Goal: Task Accomplishment & Management: Use online tool/utility

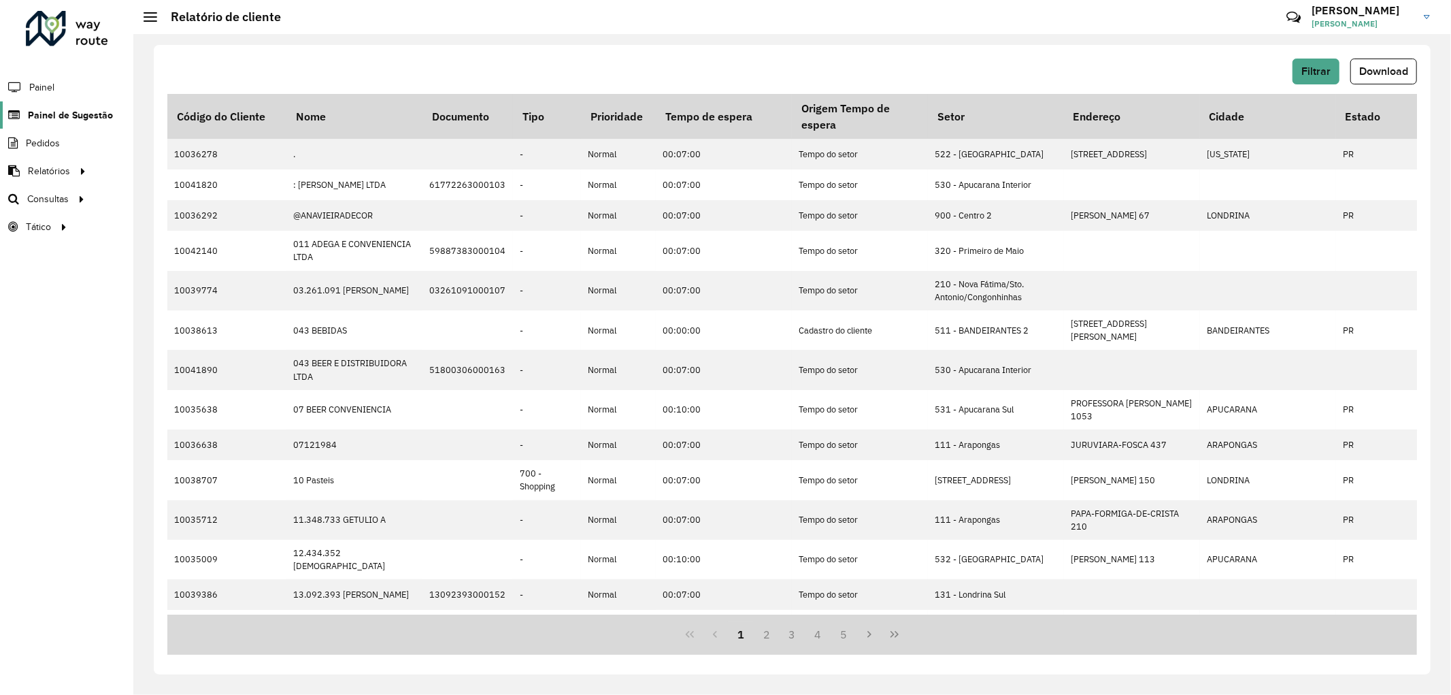
click at [53, 105] on link "Painel de Sugestão" at bounding box center [56, 114] width 113 height 27
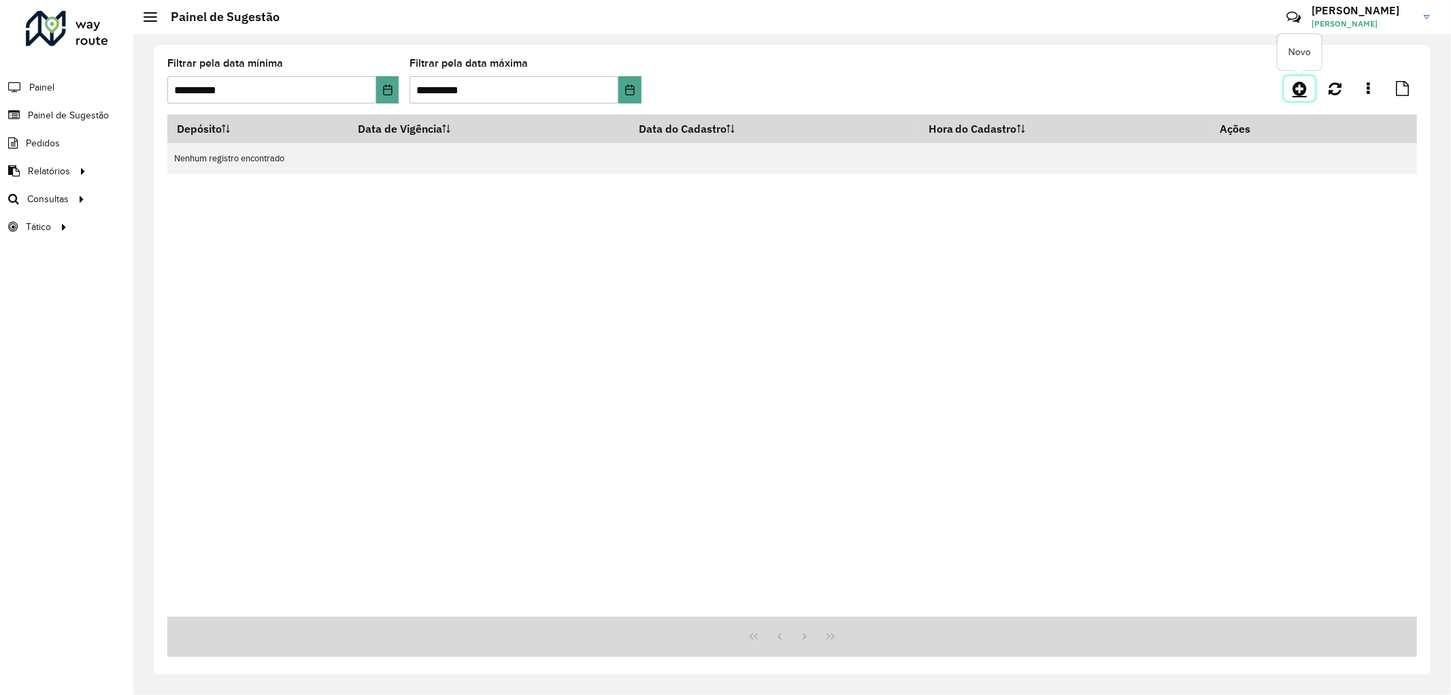
click at [1296, 92] on icon at bounding box center [1300, 88] width 14 height 16
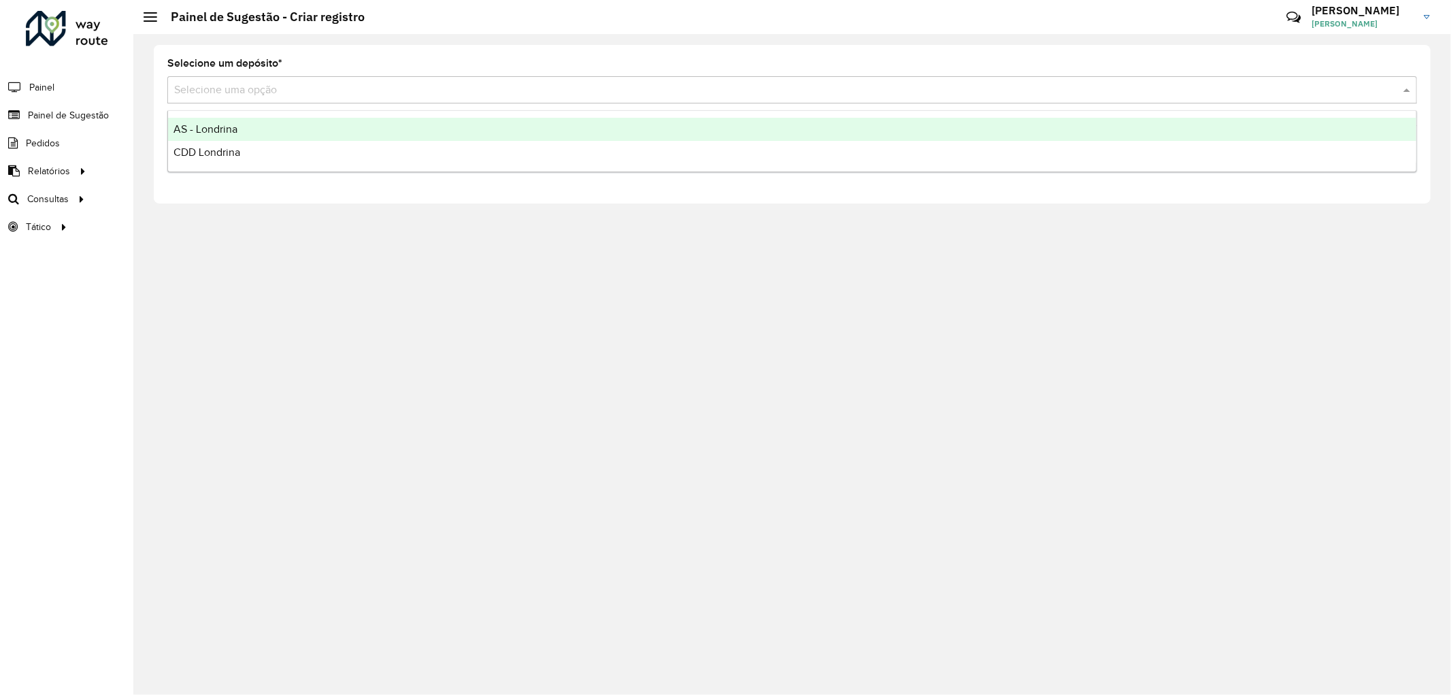
click at [219, 83] on input "text" at bounding box center [778, 90] width 1209 height 16
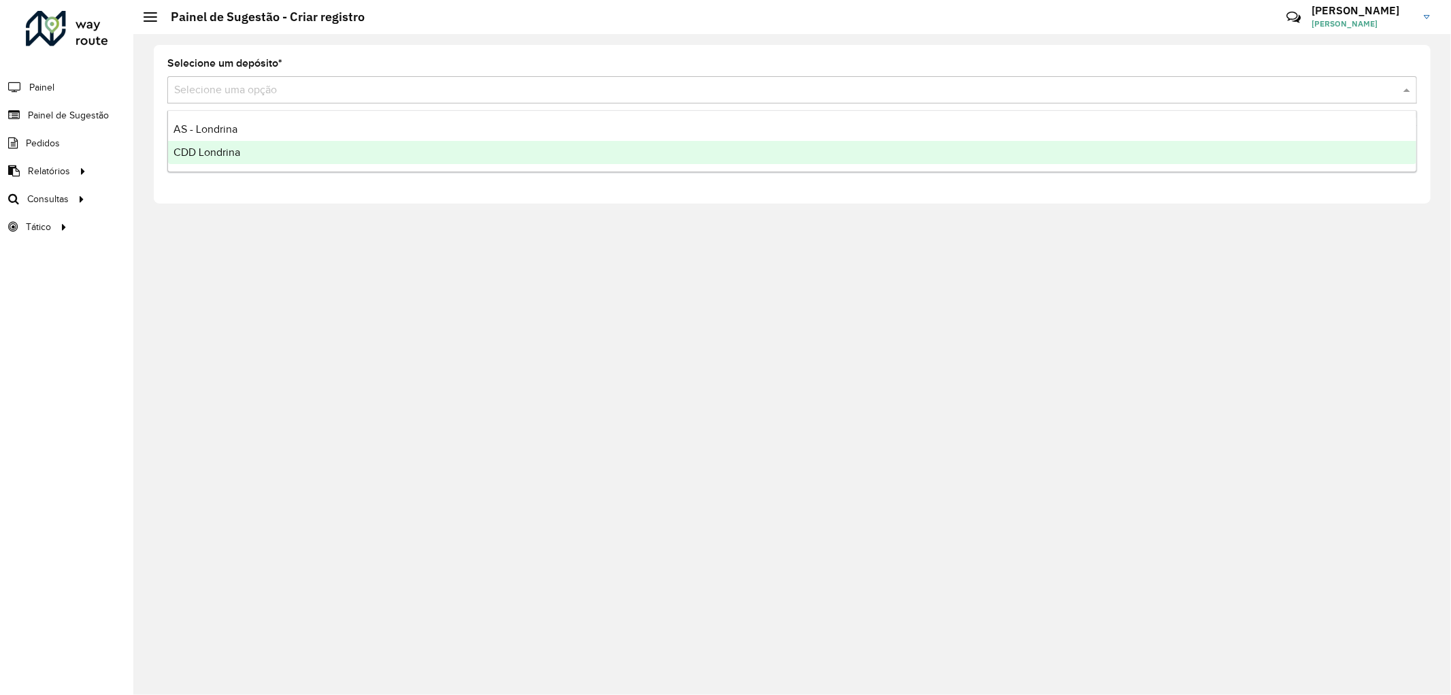
click at [218, 154] on span "CDD Londrina" at bounding box center [207, 152] width 67 height 12
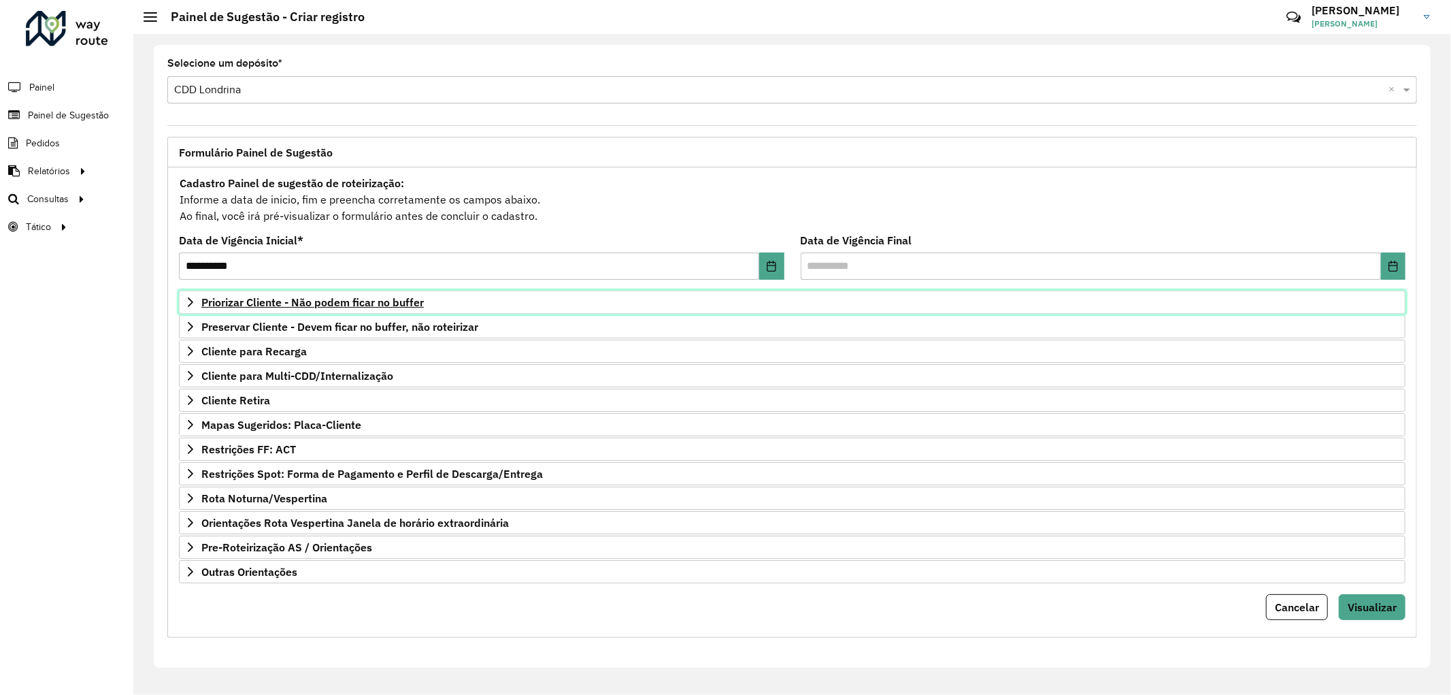
click at [344, 301] on span "Priorizar Cliente - Não podem ficar no buffer" at bounding box center [312, 302] width 222 height 11
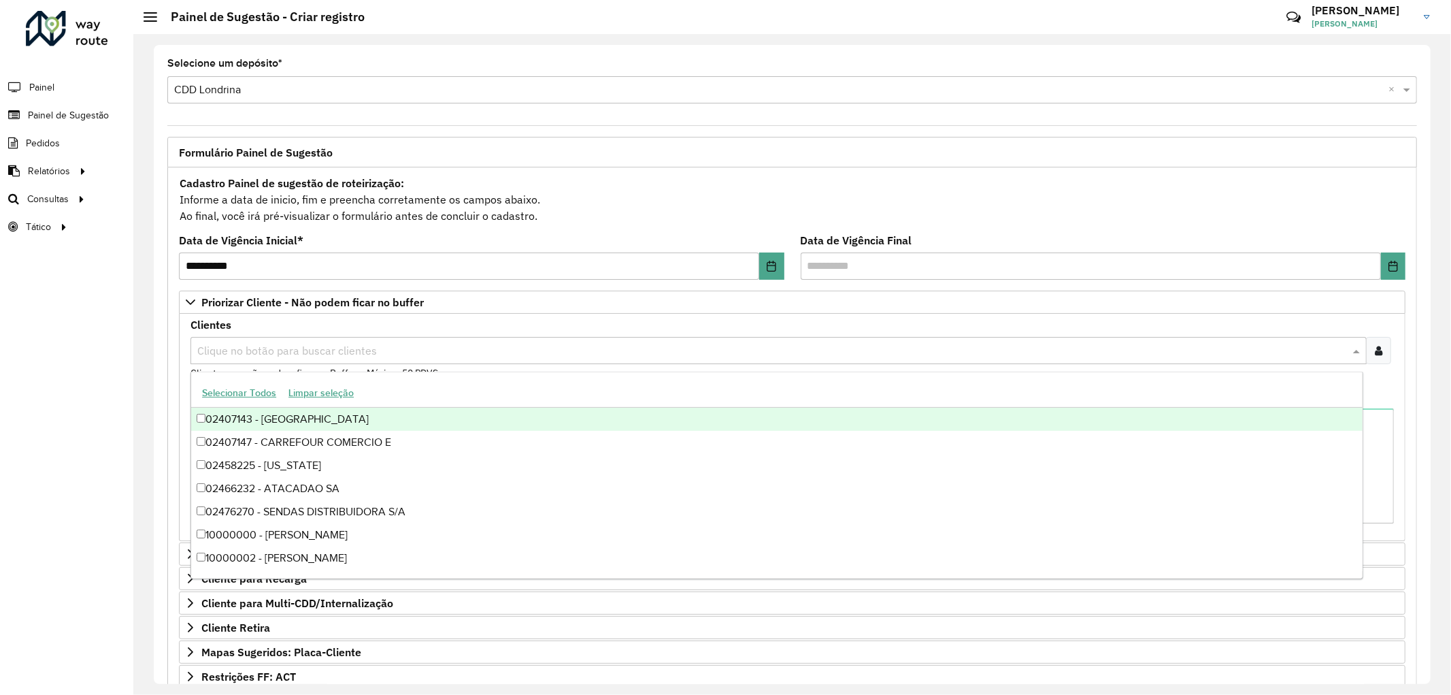
click at [342, 354] on input "text" at bounding box center [772, 351] width 1156 height 16
paste input "****"
type input "****"
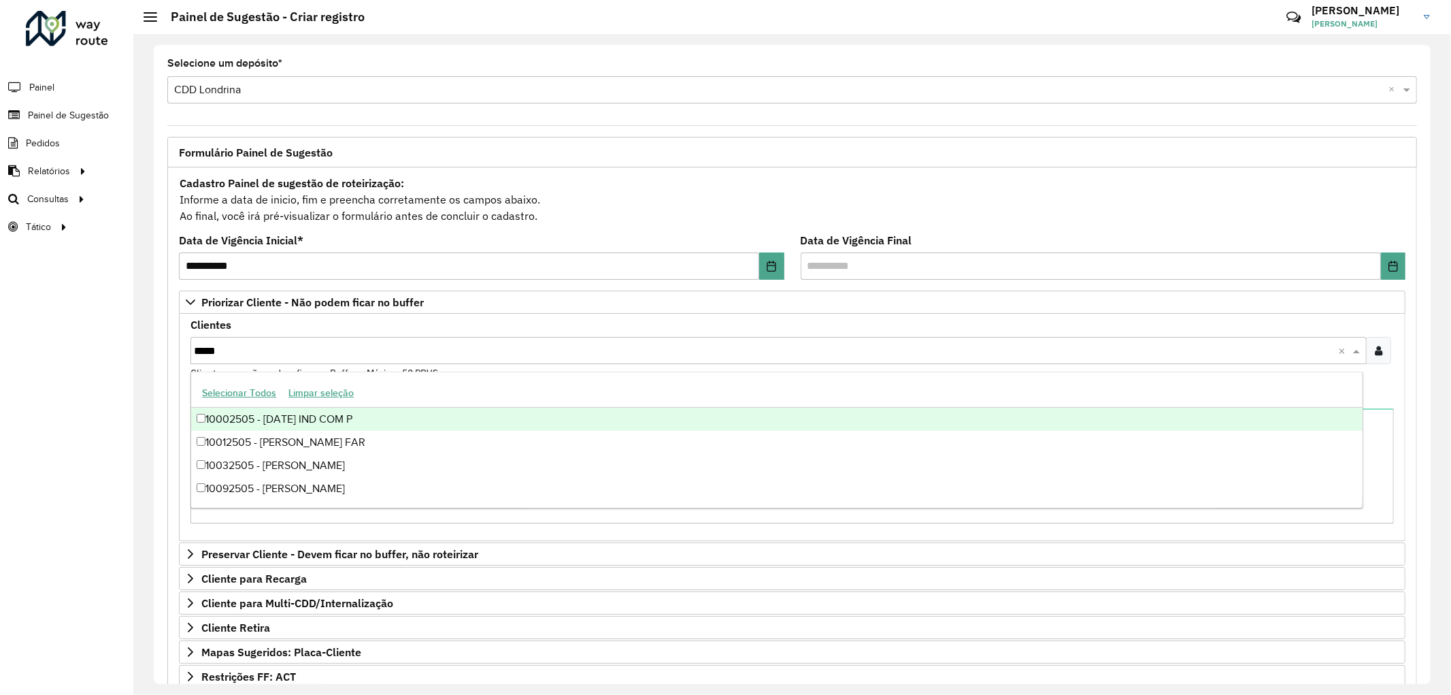
click at [324, 417] on div "10002505 - [DATE] IND COM P" at bounding box center [776, 419] width 1171 height 23
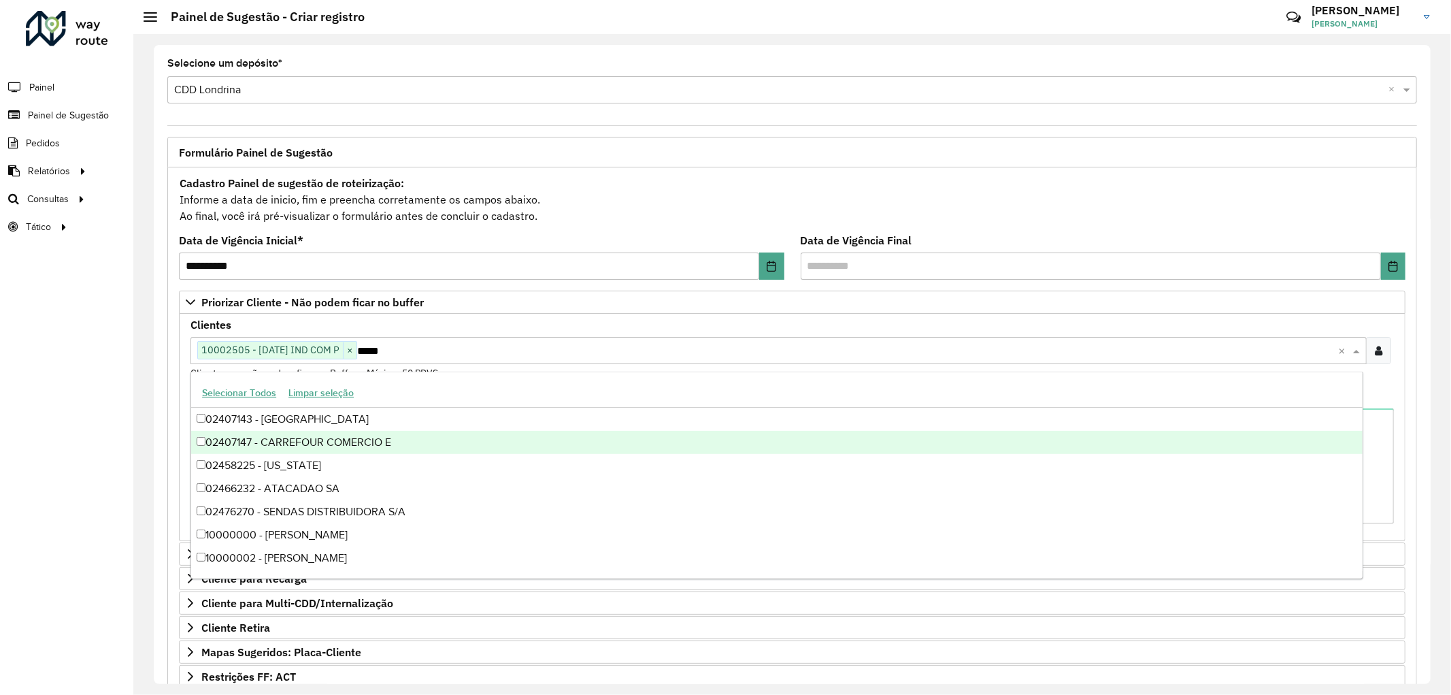
click at [119, 443] on div "Roteirizador AmbevTech Painel Painel de Sugestão Pedidos Relatórios Clientes Cl…" at bounding box center [66, 347] width 133 height 695
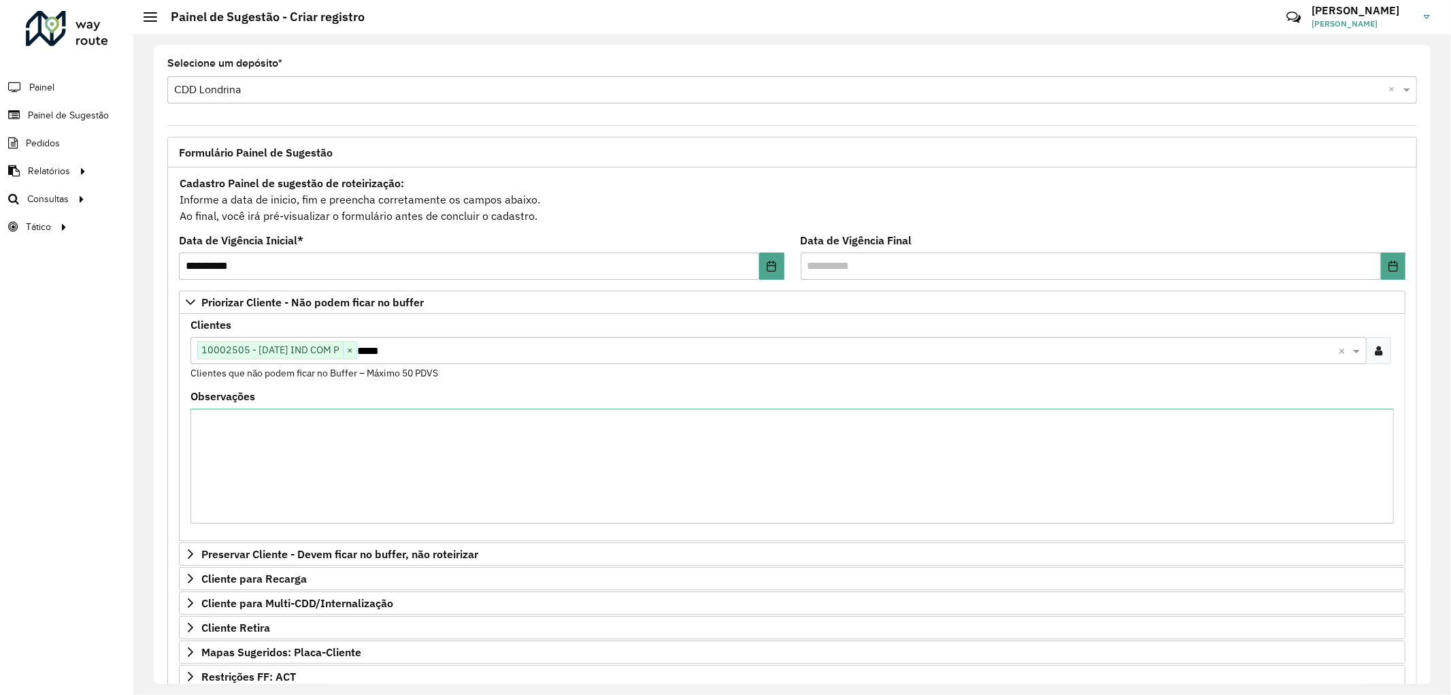
scroll to position [213, 0]
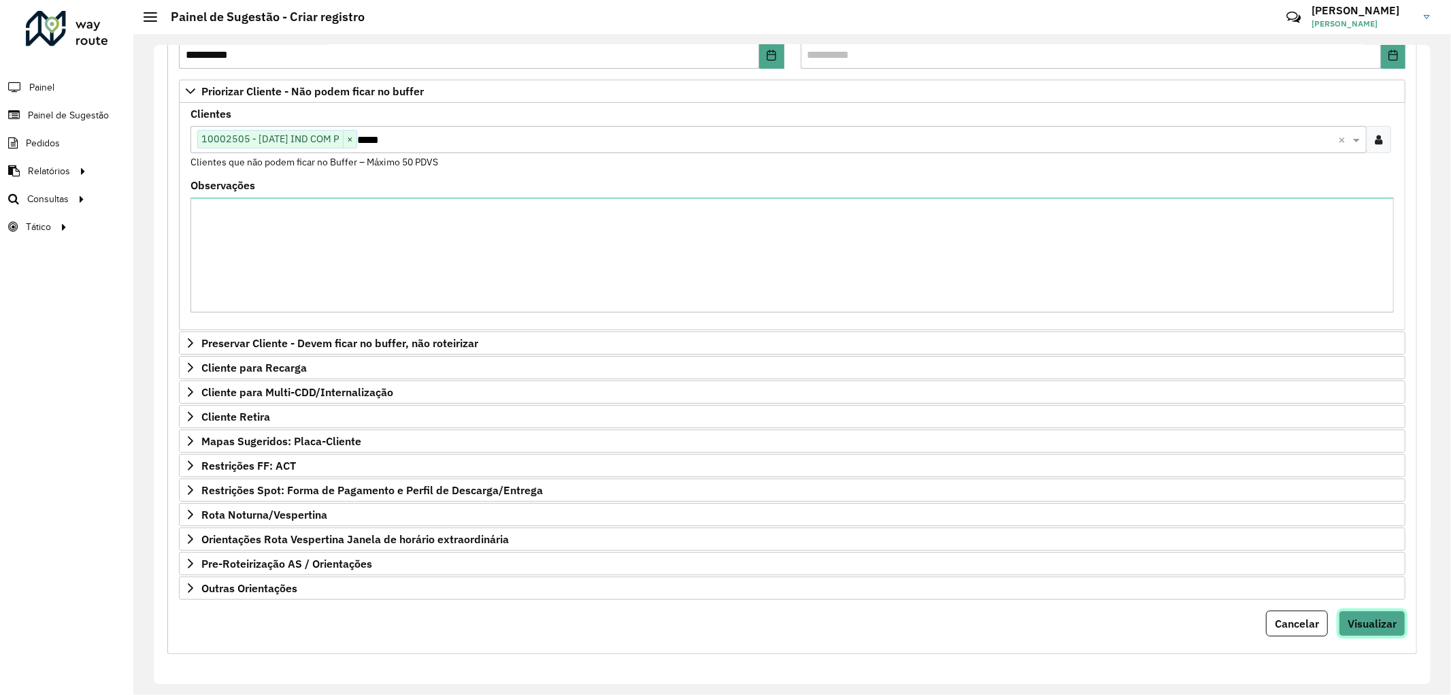
click at [1350, 625] on span "Visualizar" at bounding box center [1372, 623] width 49 height 14
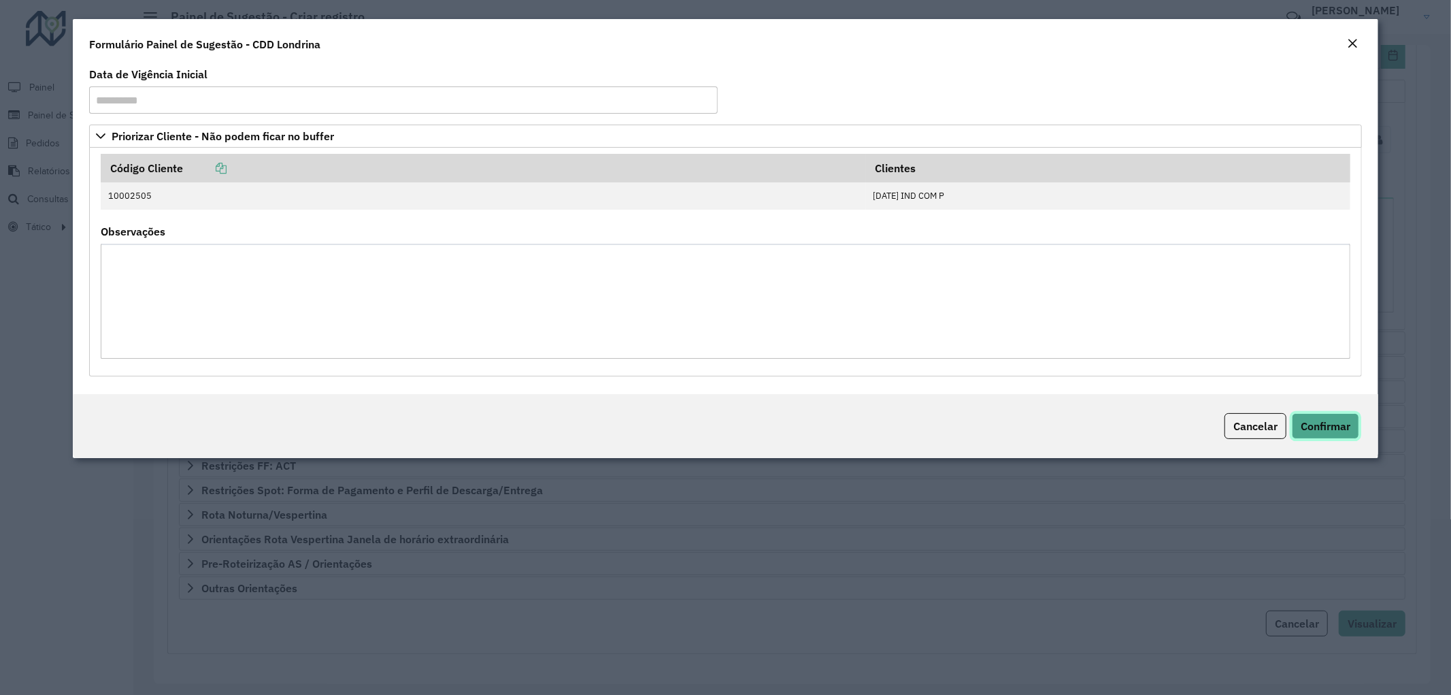
click at [1320, 426] on span "Confirmar" at bounding box center [1326, 426] width 50 height 14
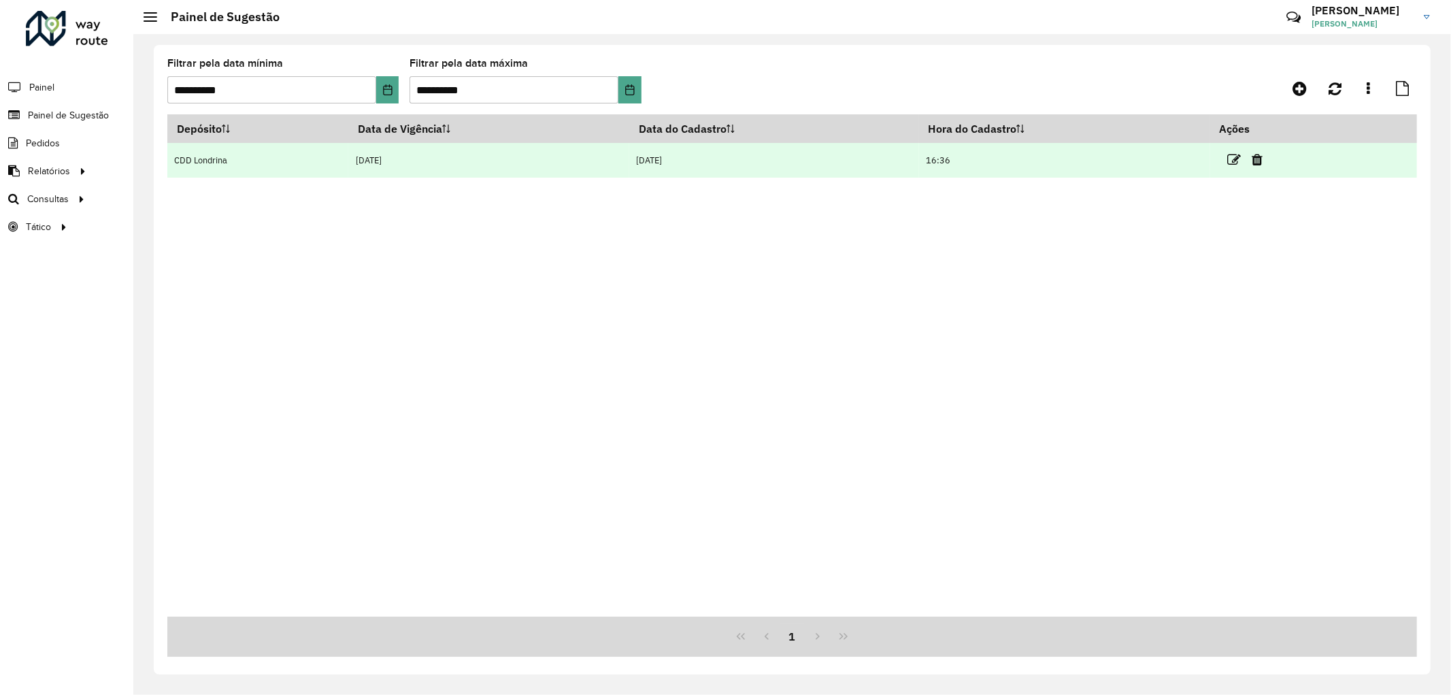
click at [1242, 167] on link at bounding box center [1235, 159] width 14 height 18
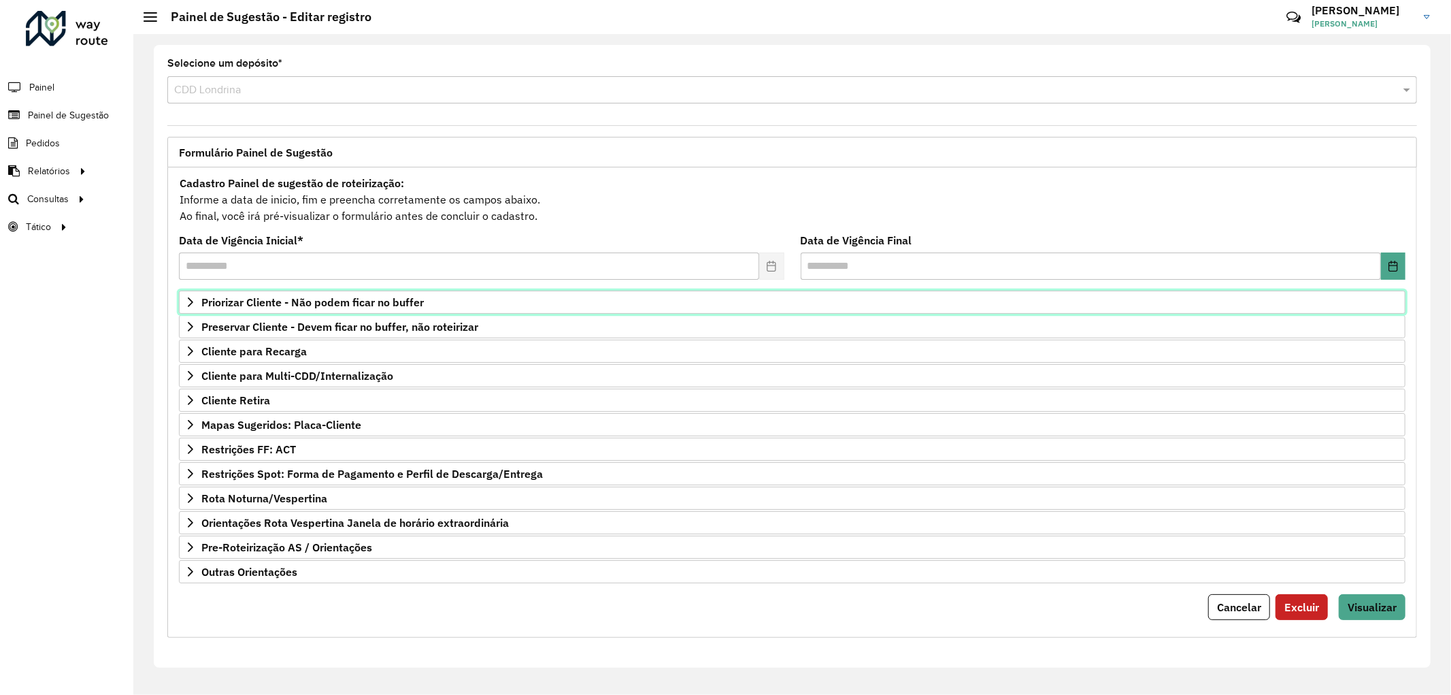
click at [317, 303] on span "Priorizar Cliente - Não podem ficar no buffer" at bounding box center [312, 302] width 222 height 11
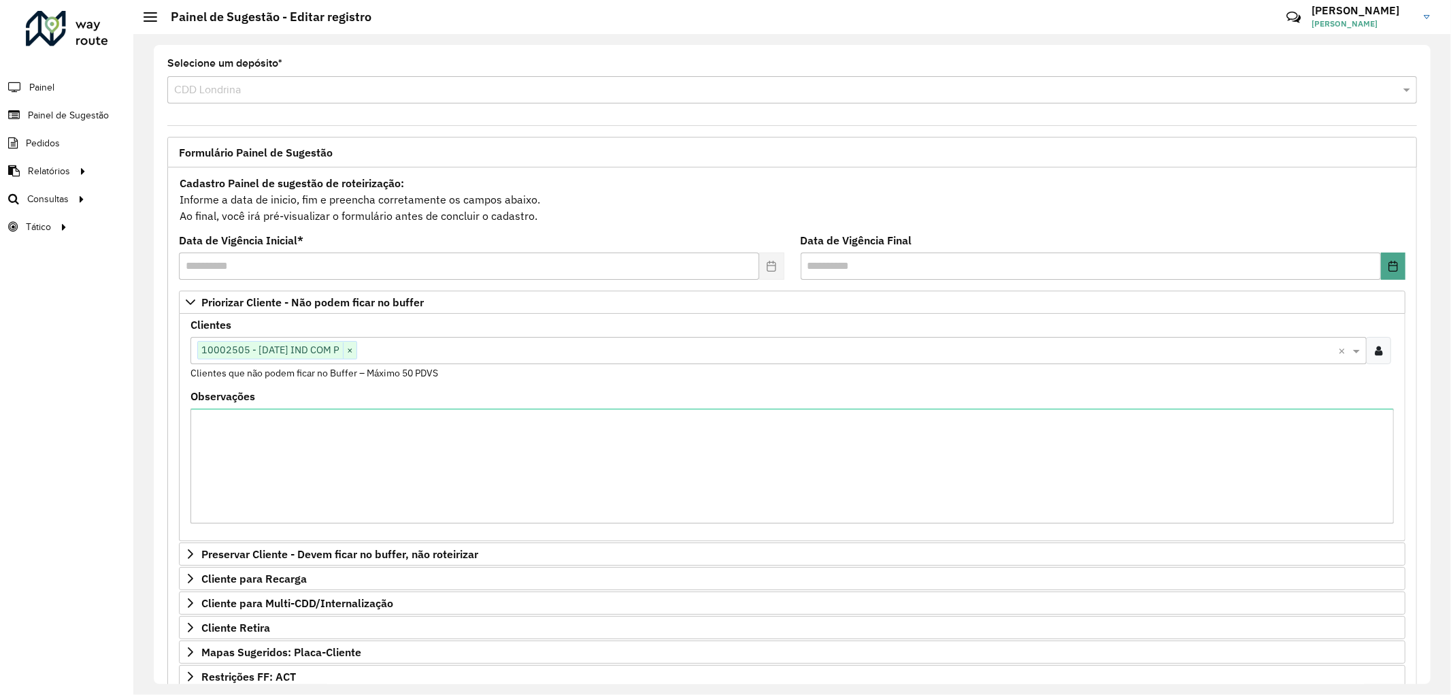
click at [405, 351] on input "text" at bounding box center [847, 351] width 981 height 16
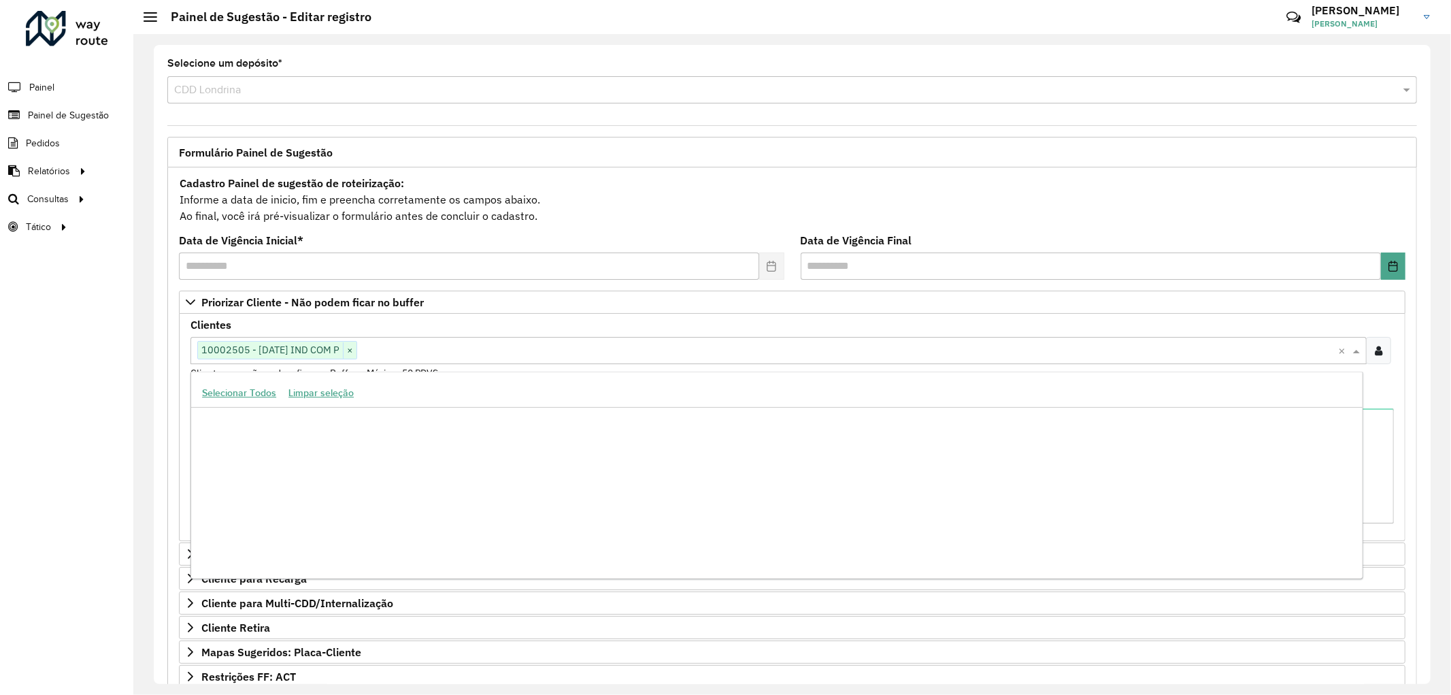
scroll to position [12169, 0]
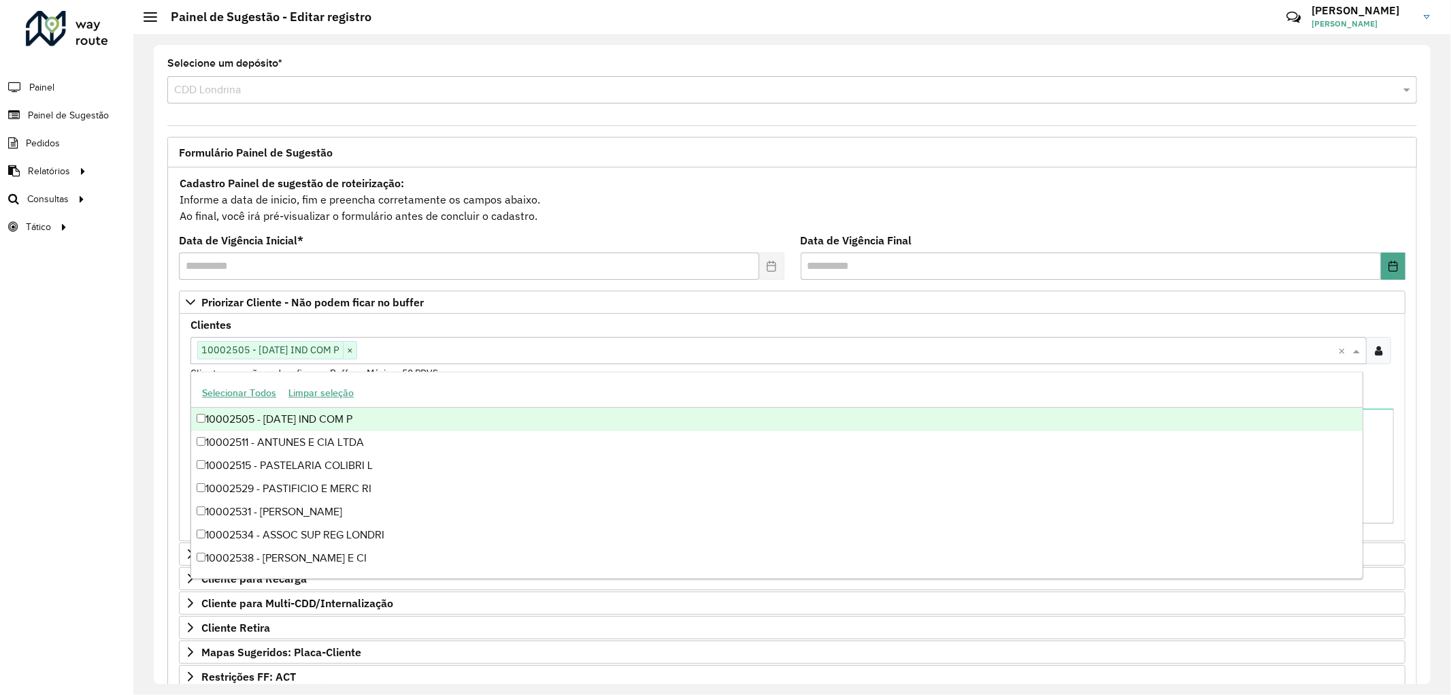
paste input "*****"
type input "*****"
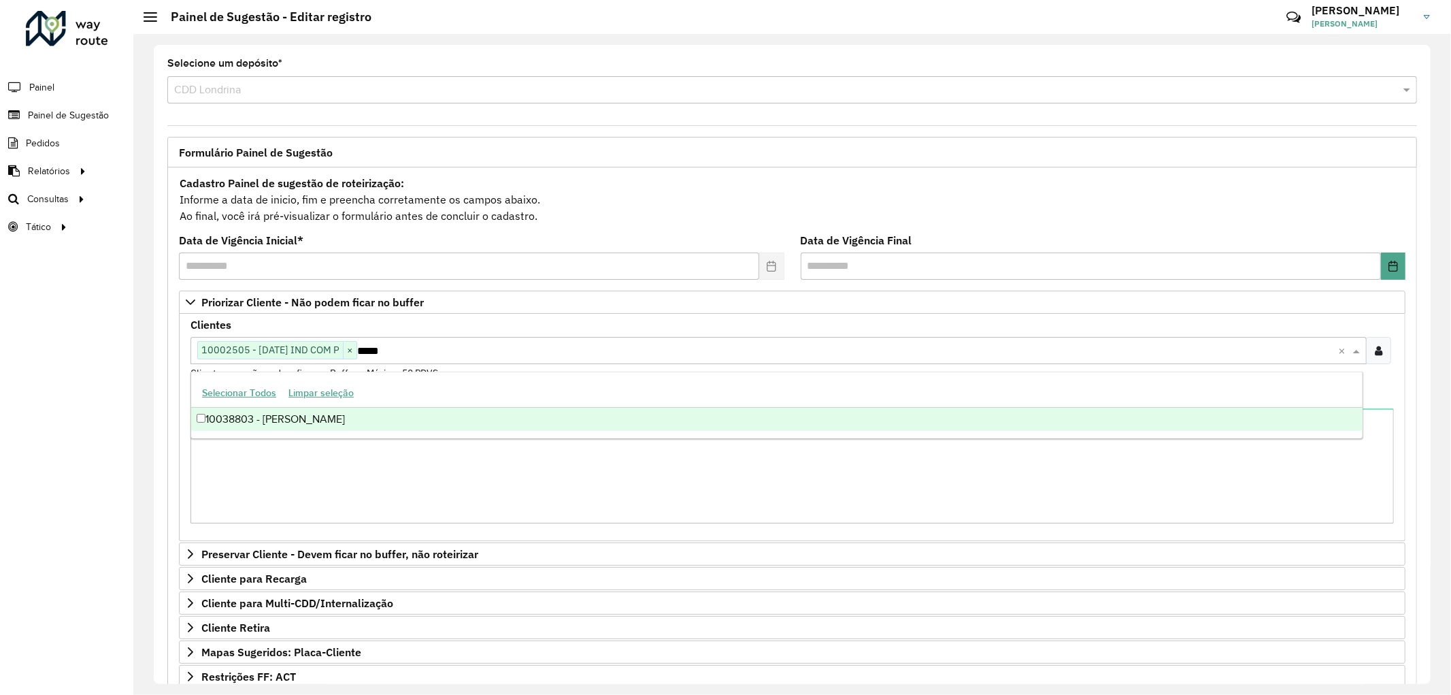
scroll to position [0, 0]
click at [383, 427] on div "10038803 - [PERSON_NAME]" at bounding box center [776, 419] width 1171 height 23
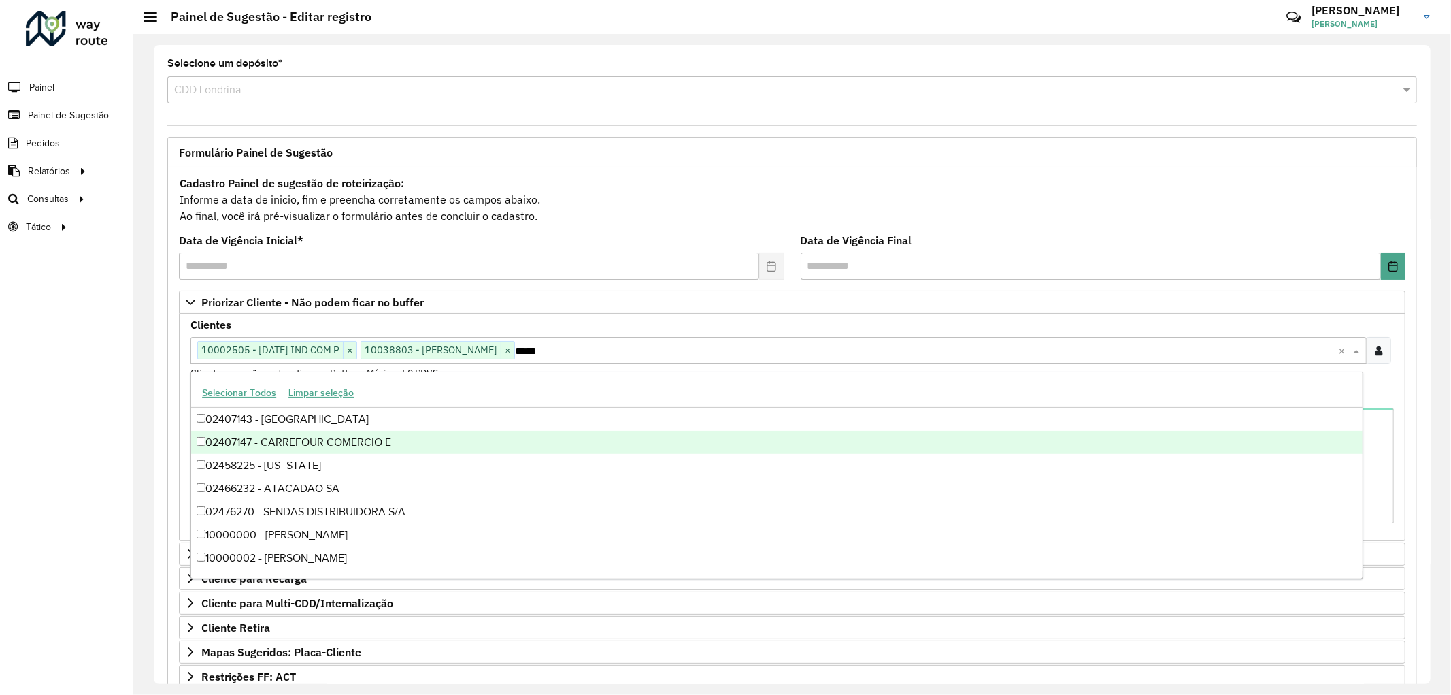
click at [114, 472] on div "Roteirizador AmbevTech Painel Painel de Sugestão Pedidos Relatórios Clientes Cl…" at bounding box center [66, 347] width 133 height 695
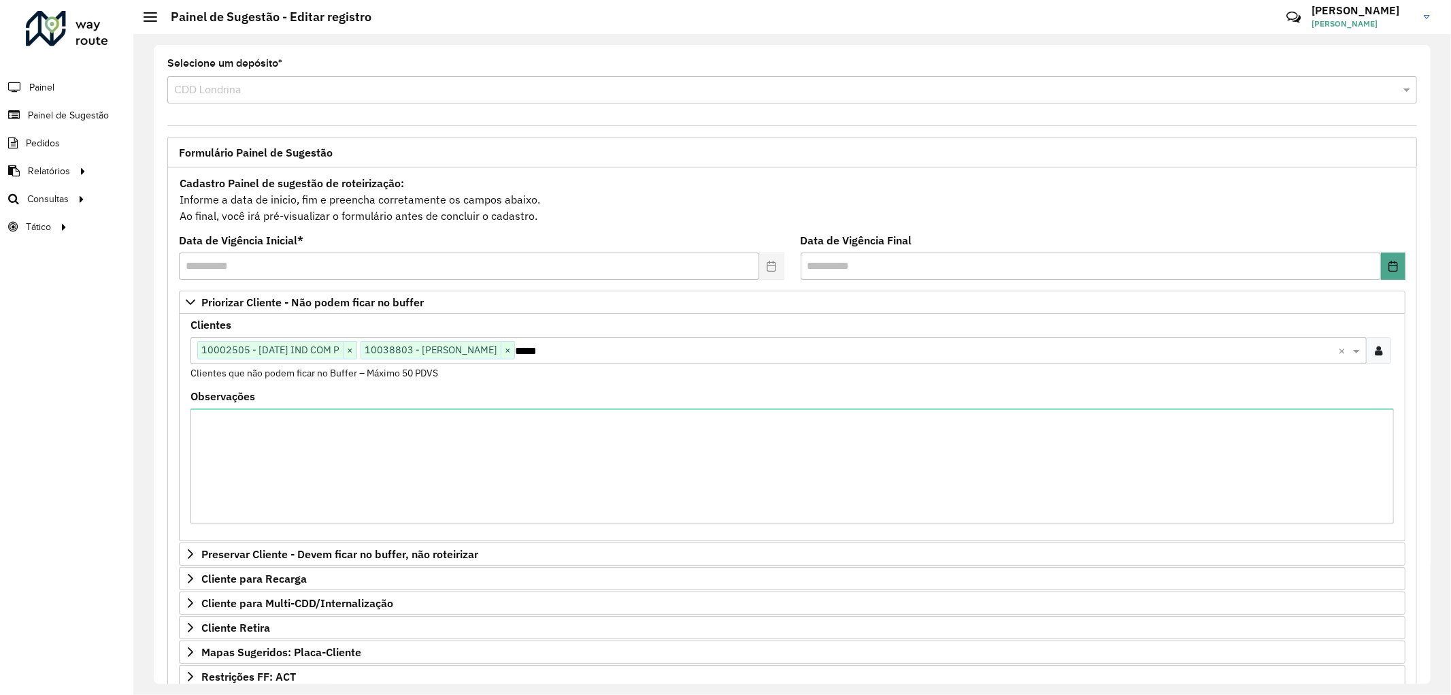
scroll to position [213, 0]
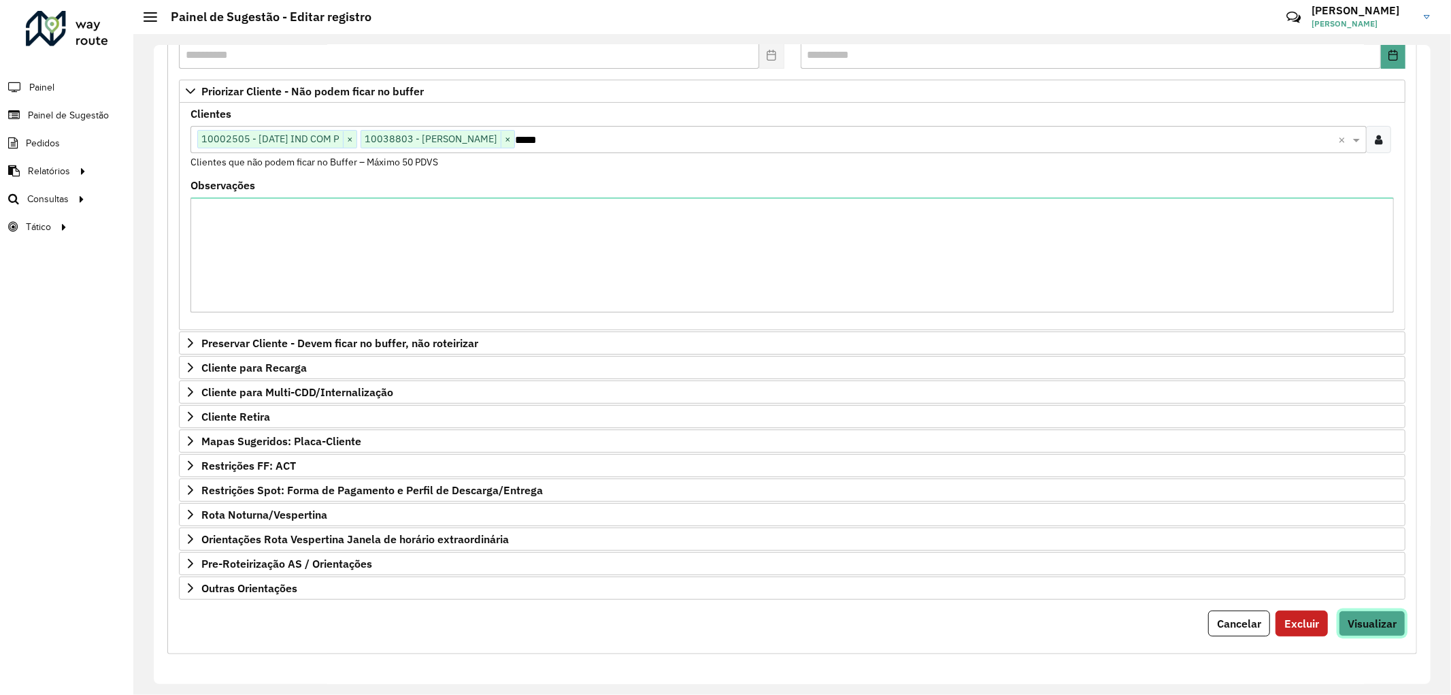
click at [1383, 617] on span "Visualizar" at bounding box center [1372, 623] width 49 height 14
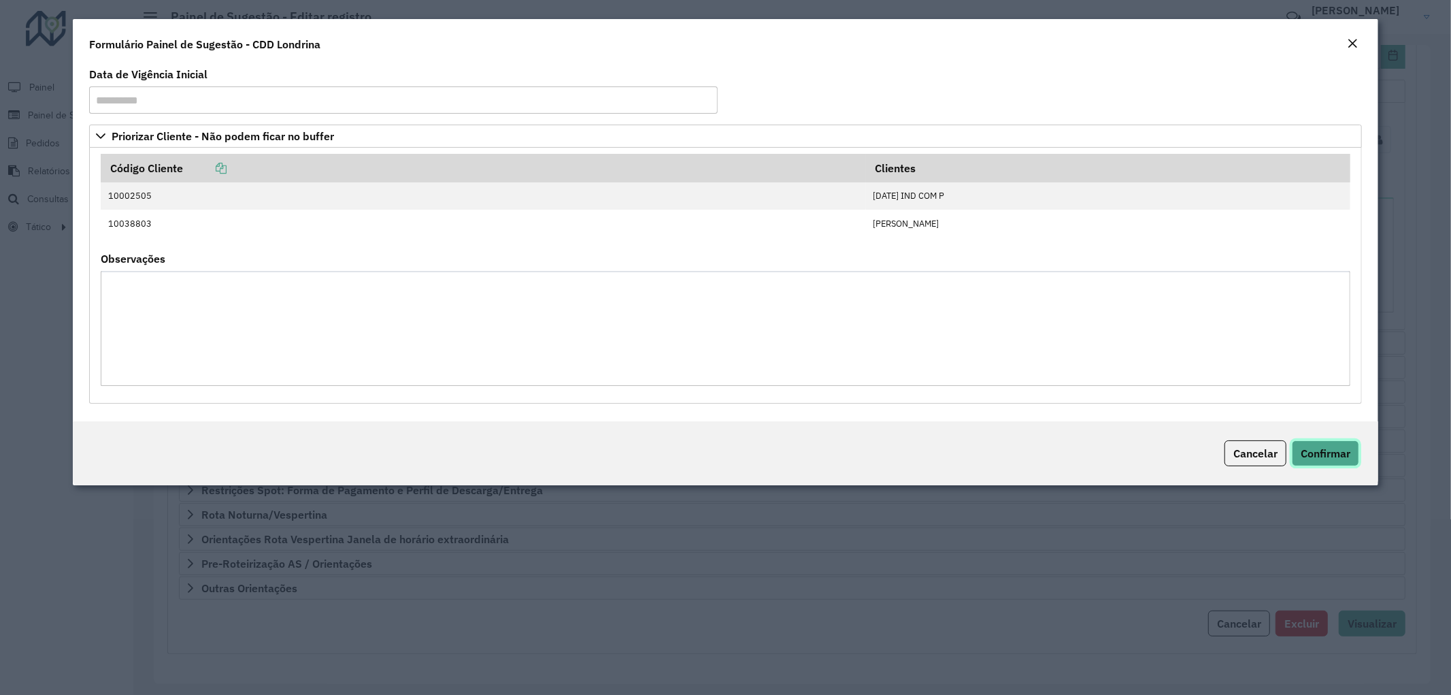
click at [1321, 447] on span "Confirmar" at bounding box center [1326, 453] width 50 height 14
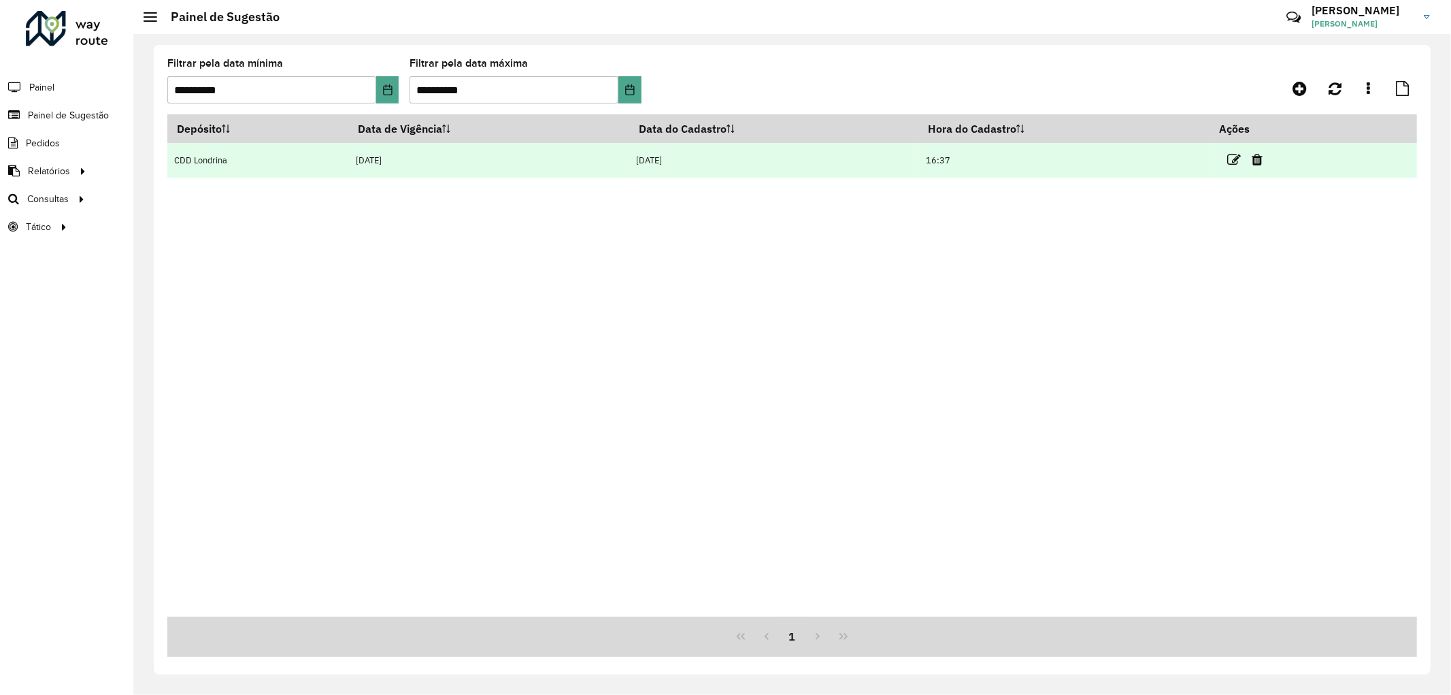
click at [1236, 167] on link at bounding box center [1235, 159] width 14 height 18
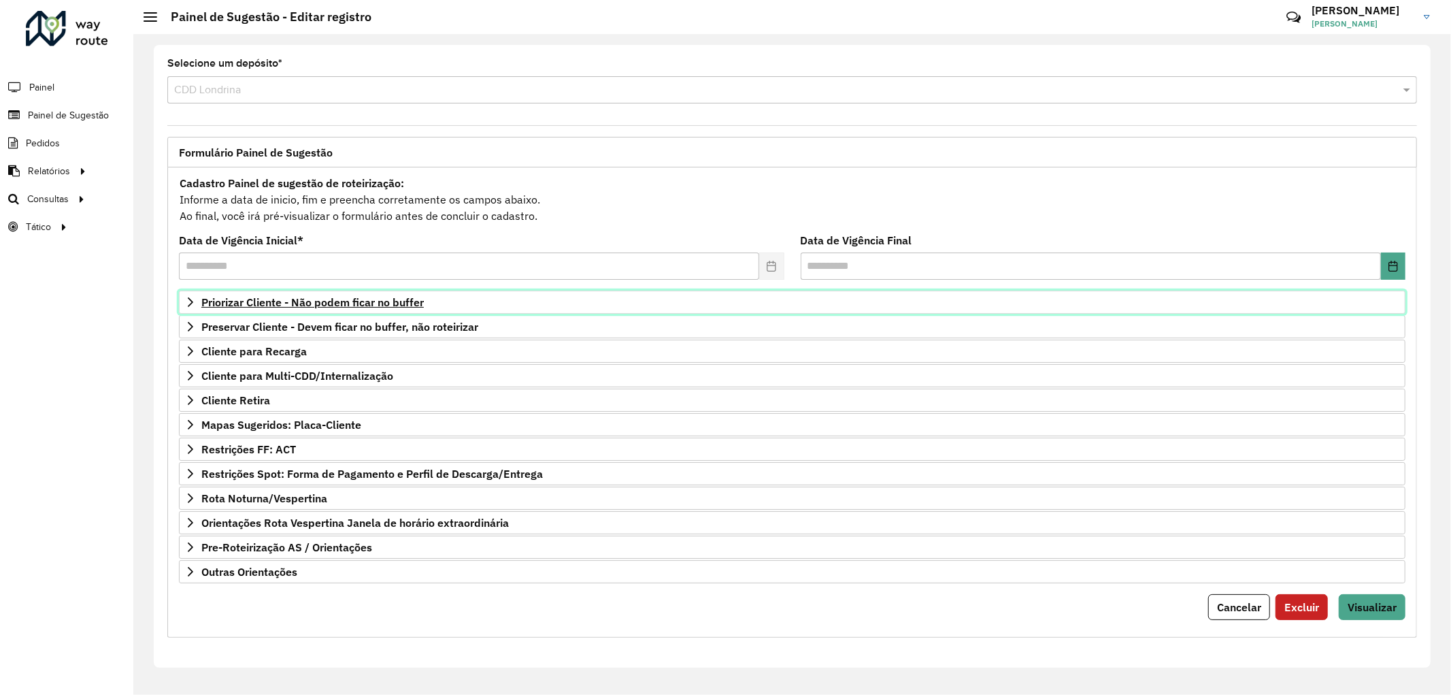
click at [327, 304] on span "Priorizar Cliente - Não podem ficar no buffer" at bounding box center [312, 302] width 222 height 11
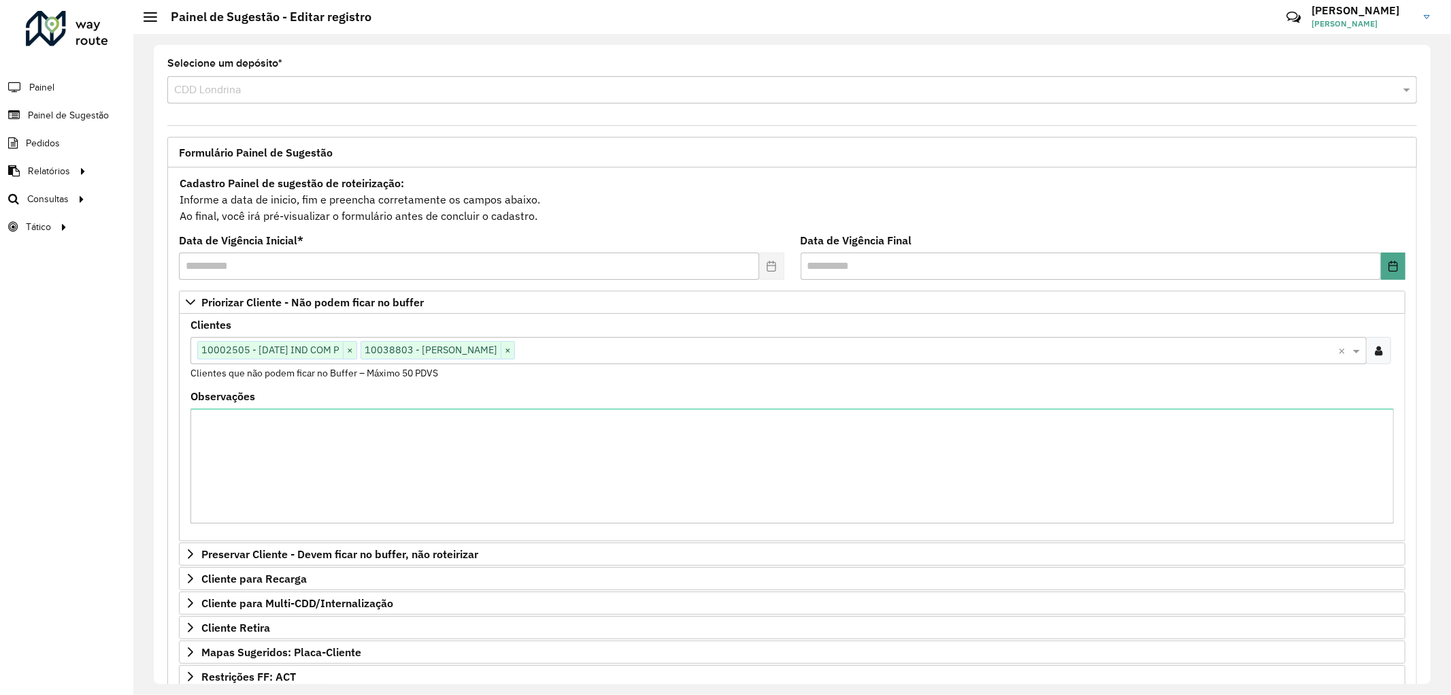
click at [580, 349] on input "text" at bounding box center [926, 351] width 823 height 16
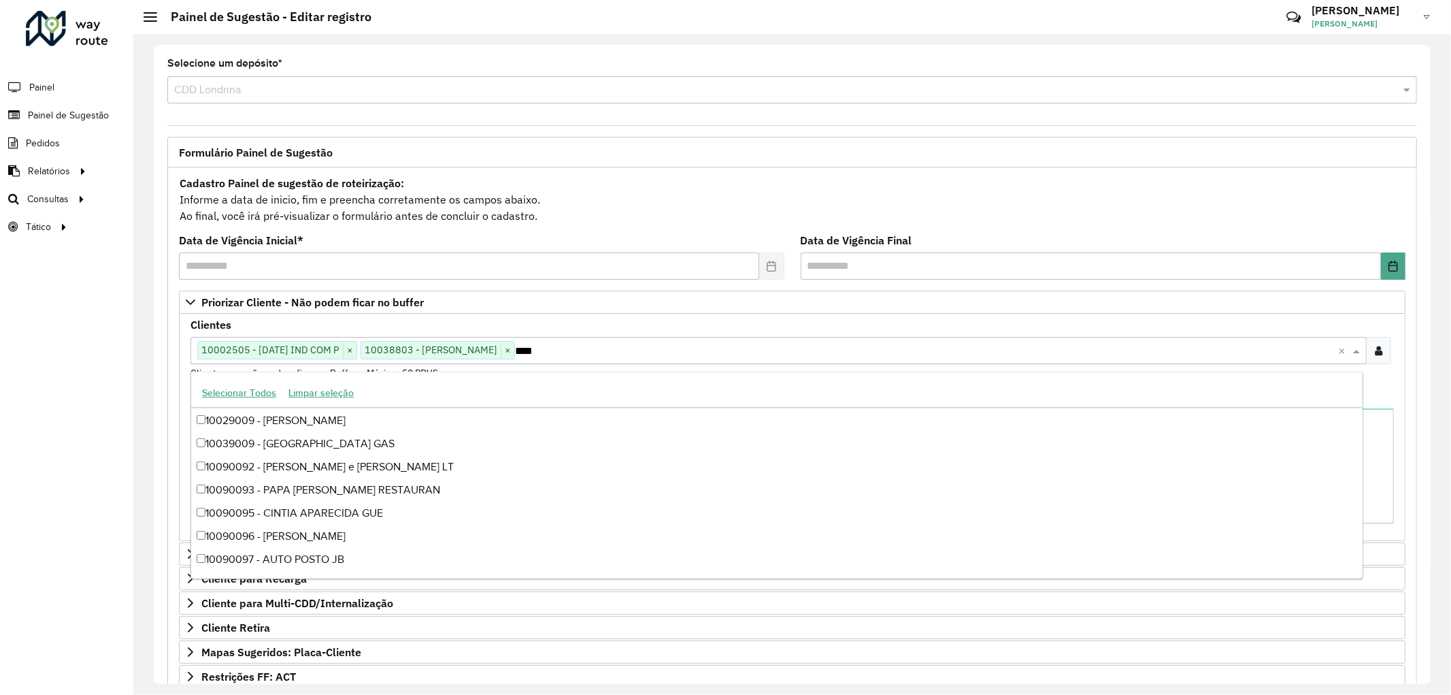
scroll to position [22, 0]
type input "*****"
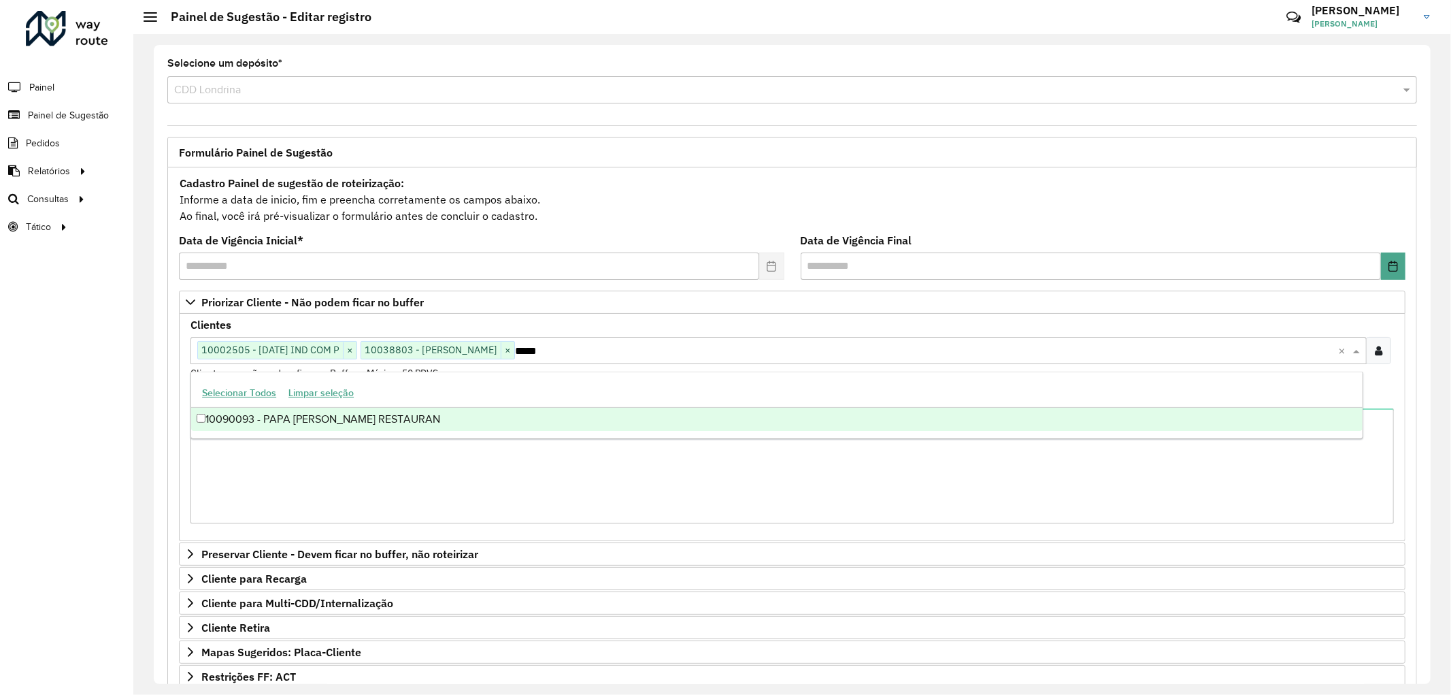
scroll to position [0, 0]
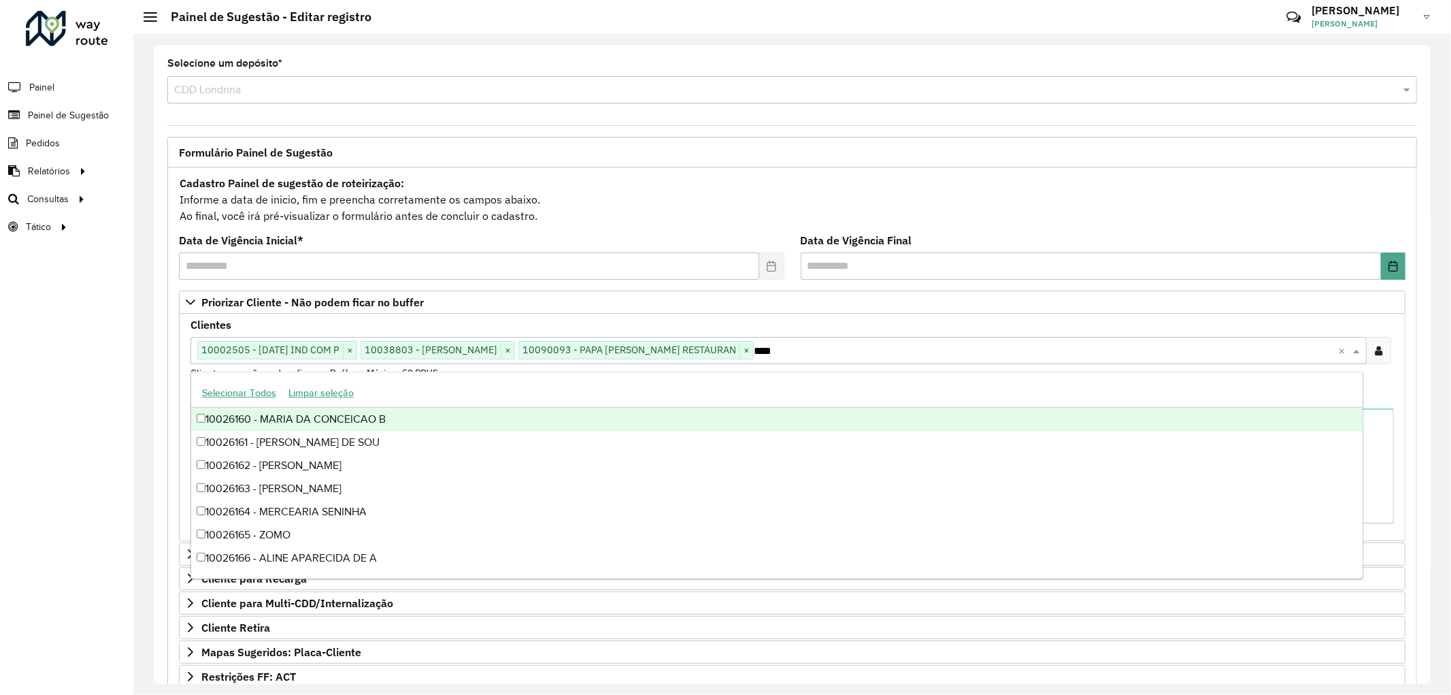
type input "*****"
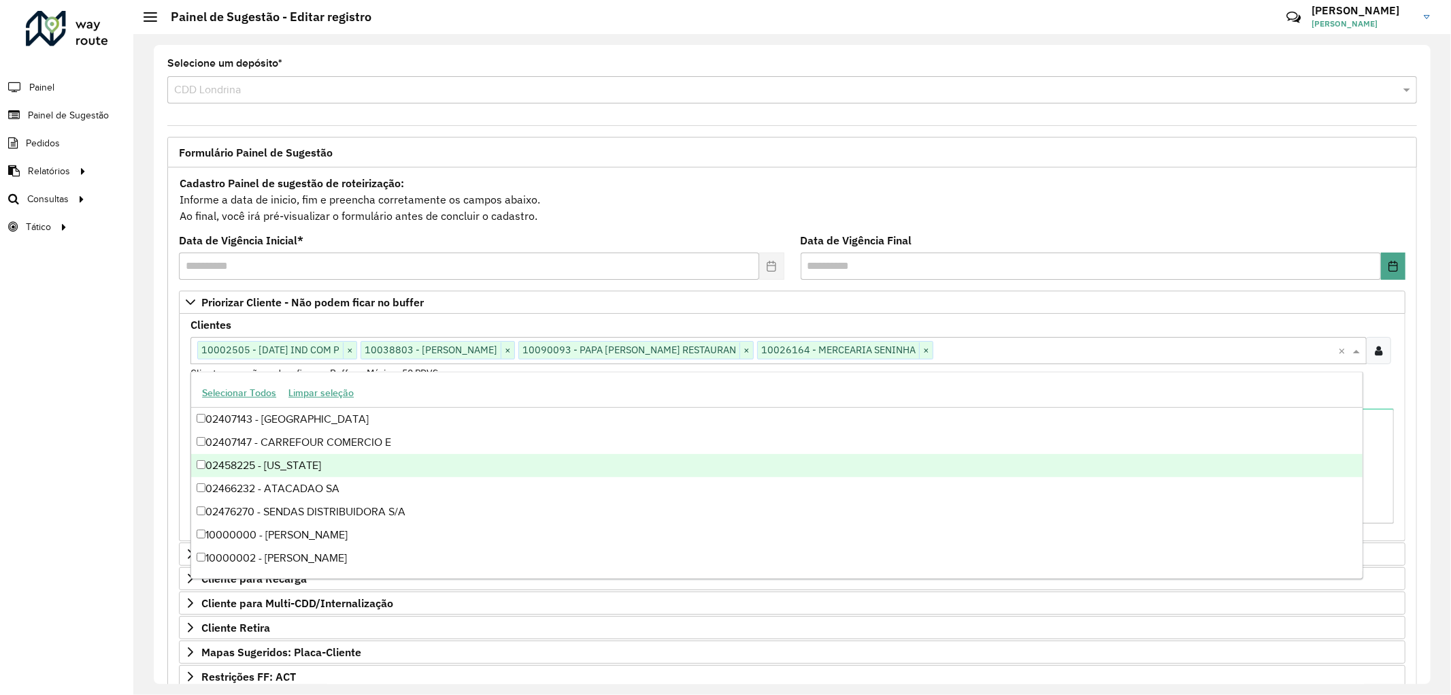
click at [56, 491] on div "Roteirizador AmbevTech Painel Painel de Sugestão Pedidos Relatórios Clientes Cl…" at bounding box center [66, 347] width 133 height 695
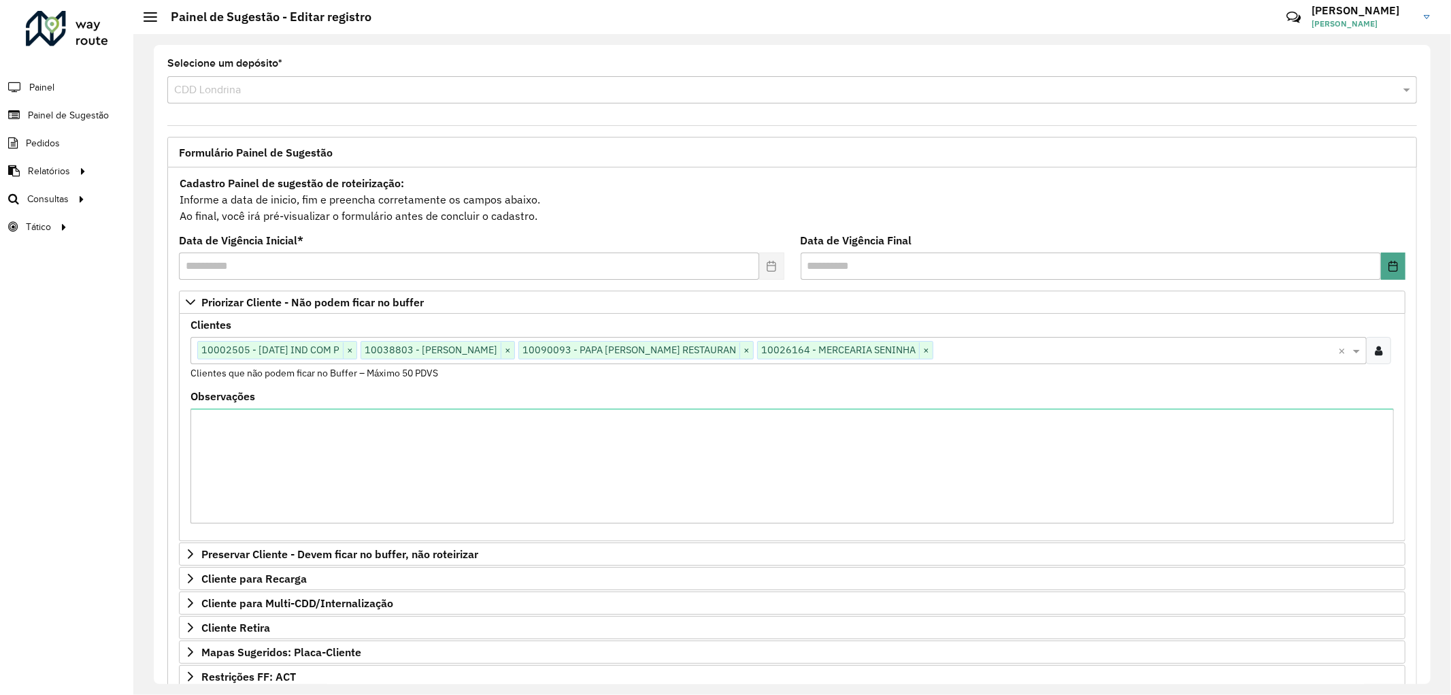
scroll to position [213, 0]
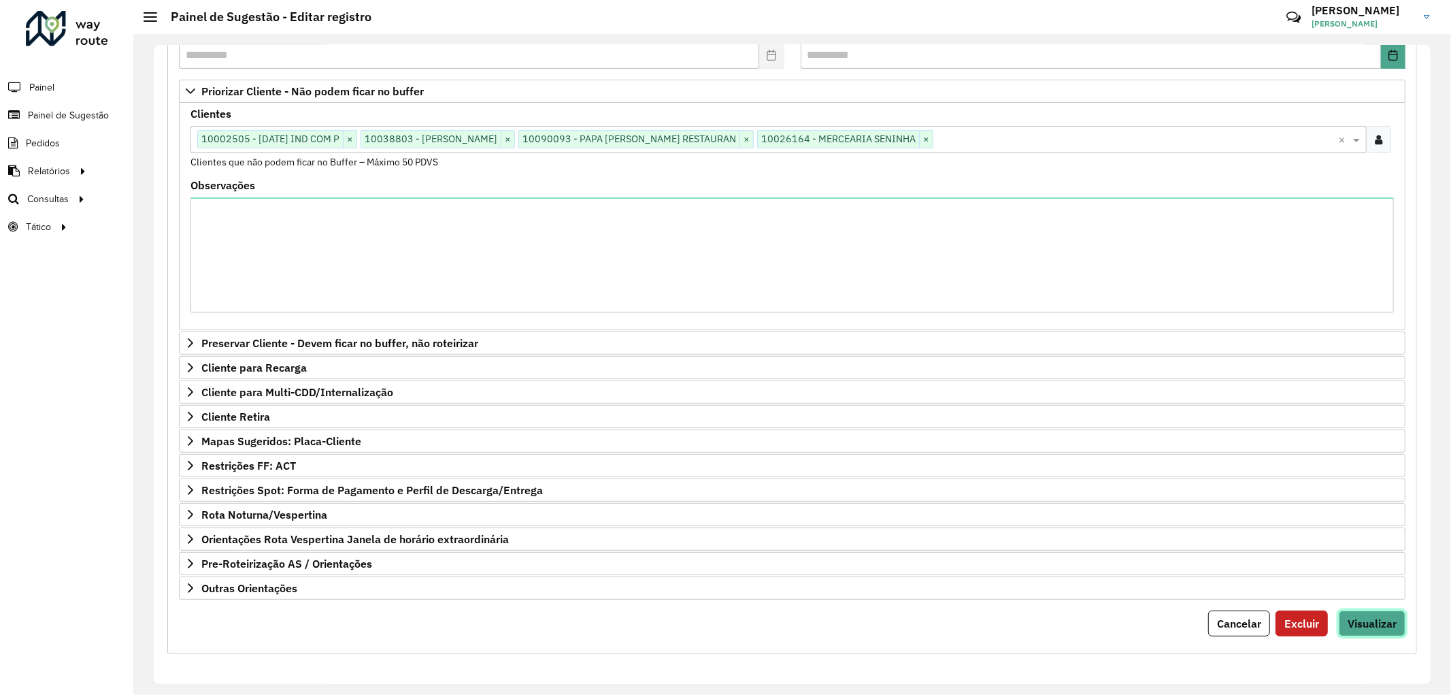
click at [1376, 620] on span "Visualizar" at bounding box center [1372, 623] width 49 height 14
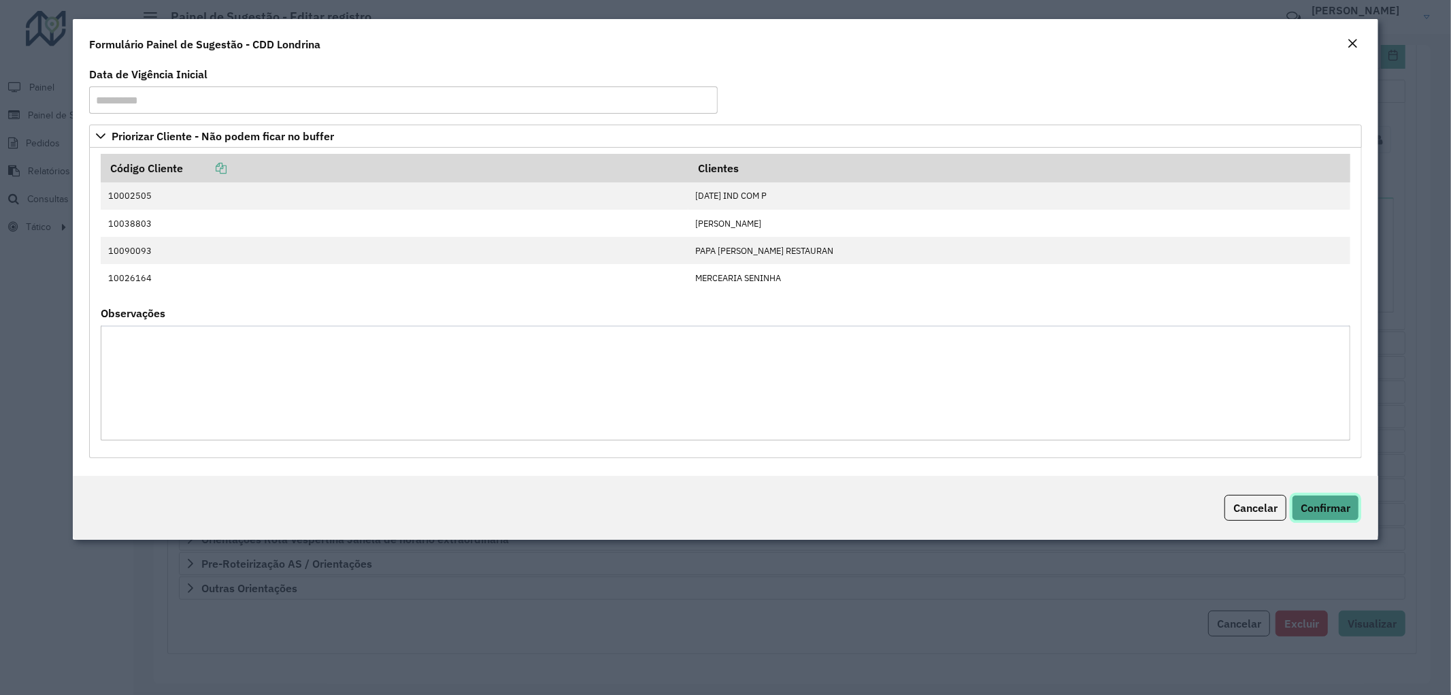
click at [1304, 512] on span "Confirmar" at bounding box center [1326, 508] width 50 height 14
